Goal: Information Seeking & Learning: Learn about a topic

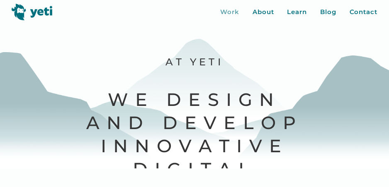
click at [233, 13] on div "Work" at bounding box center [229, 12] width 19 height 10
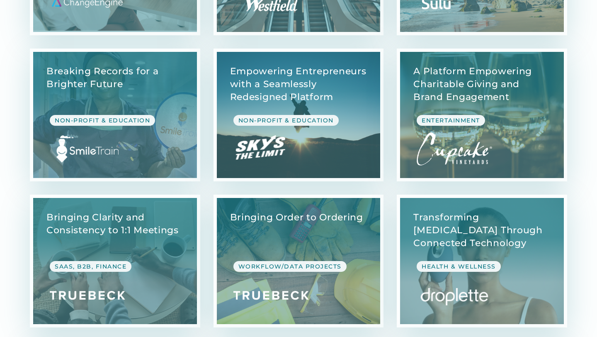
scroll to position [165, 0]
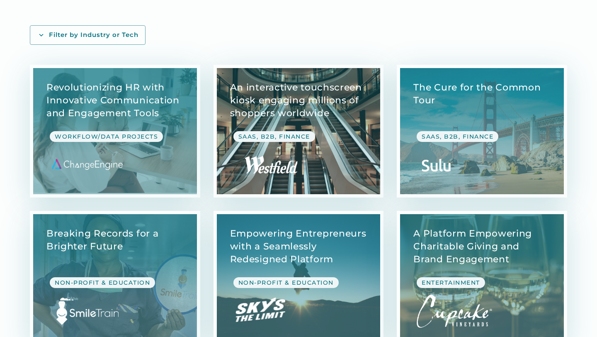
click at [340, 88] on link "View Case Study" at bounding box center [299, 131] width 164 height 126
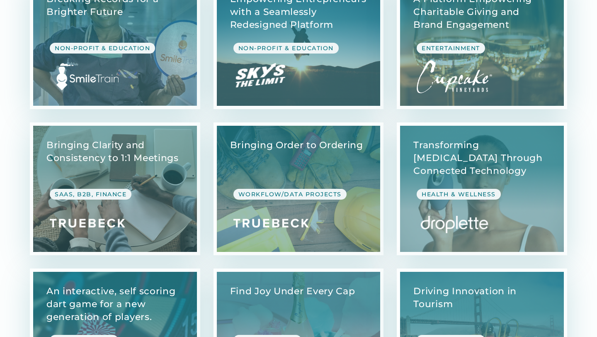
scroll to position [411, 0]
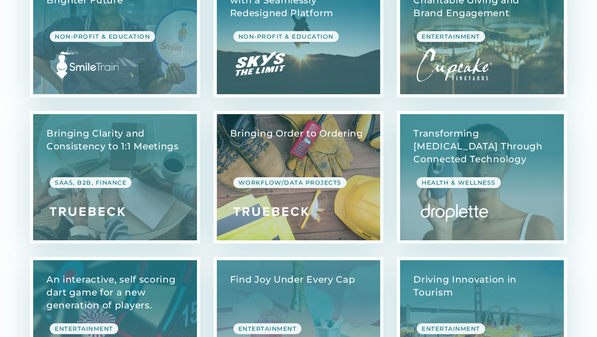
click at [292, 165] on link "View Case Study" at bounding box center [299, 177] width 164 height 126
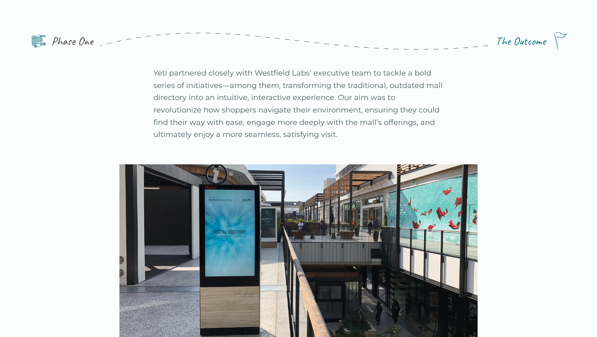
scroll to position [141, 0]
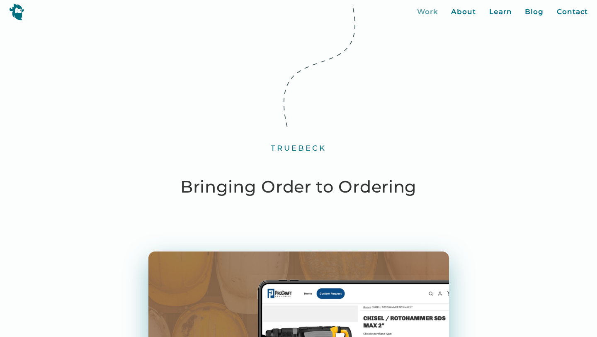
click at [429, 14] on div "Work" at bounding box center [427, 12] width 21 height 11
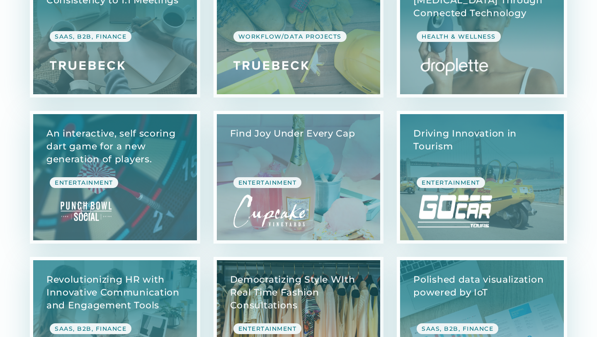
scroll to position [649, 0]
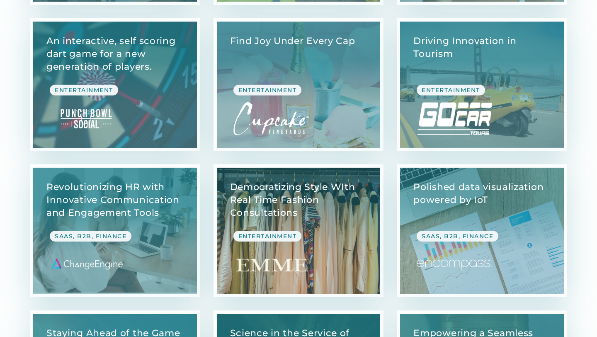
click at [315, 210] on link "View Case Study" at bounding box center [299, 230] width 164 height 126
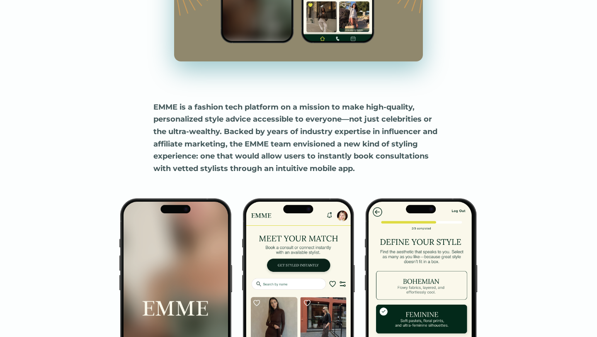
scroll to position [360, 0]
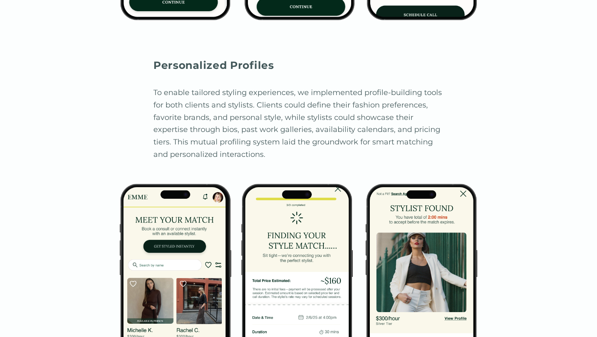
scroll to position [3657, 0]
